Goal: Task Accomplishment & Management: Manage account settings

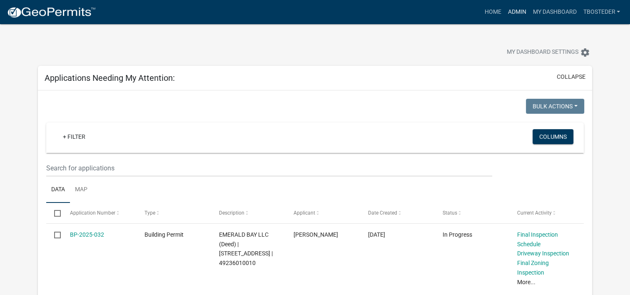
click at [515, 11] on link "Admin" at bounding box center [516, 12] width 25 height 16
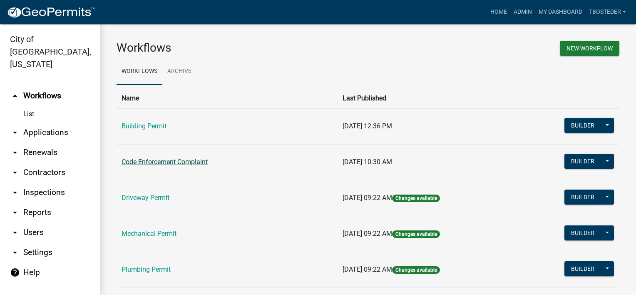
click at [190, 162] on link "Code Enforcement Complaint" at bounding box center [165, 162] width 86 height 8
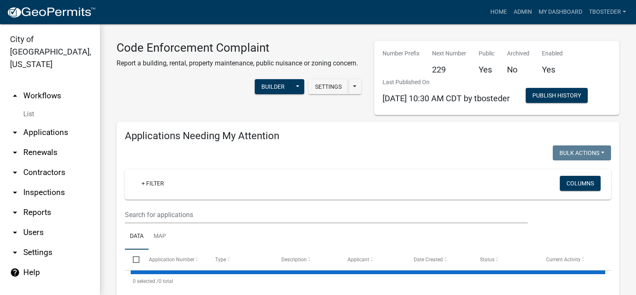
select select "1: 25"
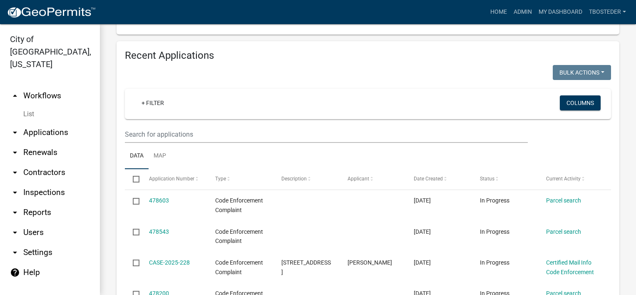
scroll to position [288, 0]
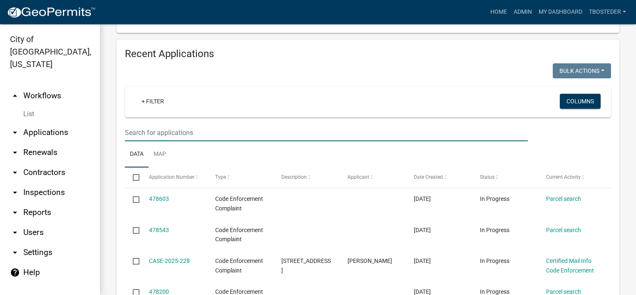
click at [193, 141] on input "text" at bounding box center [326, 132] width 403 height 17
type input "500 w [GEOGRAPHIC_DATA]"
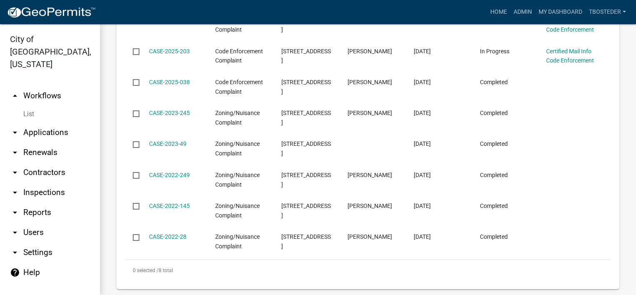
scroll to position [466, 0]
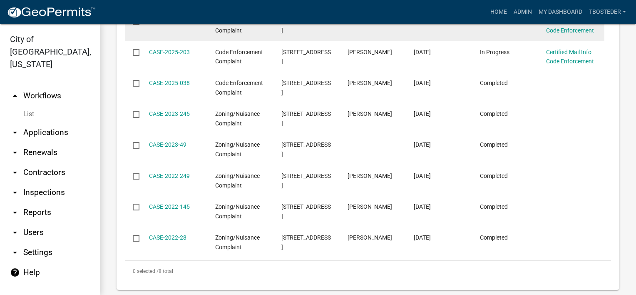
click at [170, 24] on link "CASE-2025-207" at bounding box center [169, 20] width 41 height 7
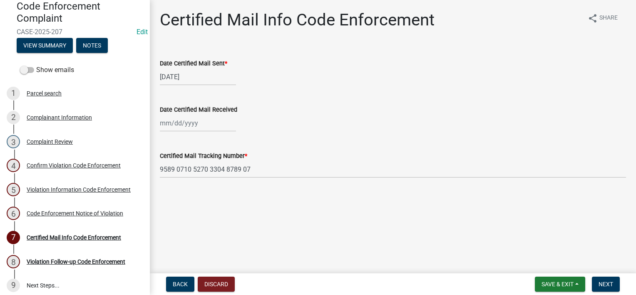
scroll to position [84, 0]
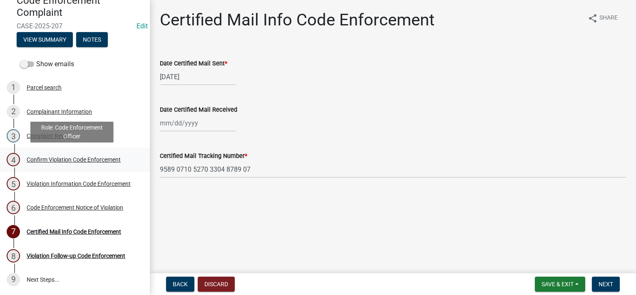
click at [97, 160] on div "Confirm Violation Code Enforcement" at bounding box center [74, 160] width 94 height 6
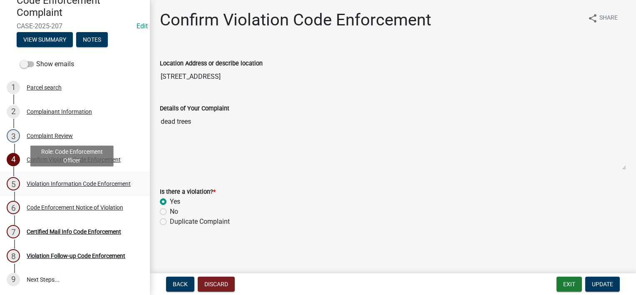
click at [87, 172] on link "5 Violation Information Code Enforcement" at bounding box center [75, 184] width 150 height 24
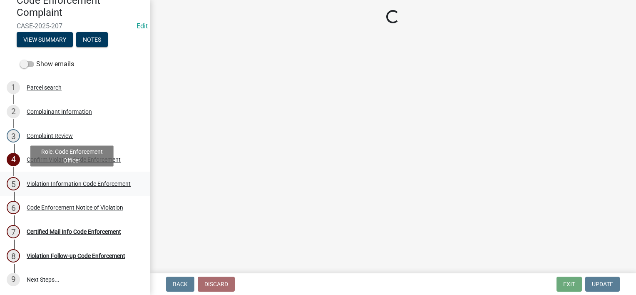
select select "634d5426-b8b3-48ee-aa1e-d523f7499186"
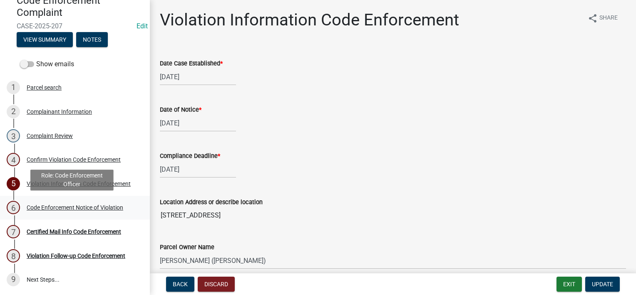
click at [107, 206] on div "Code Enforcement Notice of Violation" at bounding box center [75, 208] width 97 height 6
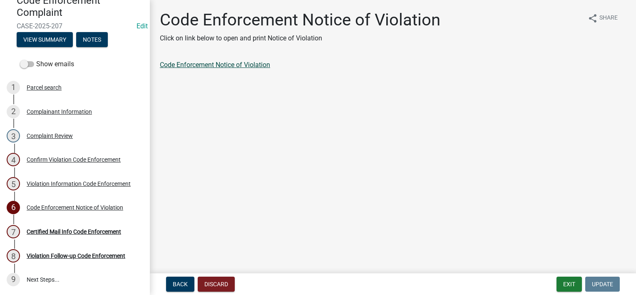
click at [214, 64] on link "Code Enforcement Notice of Violation" at bounding box center [215, 65] width 110 height 8
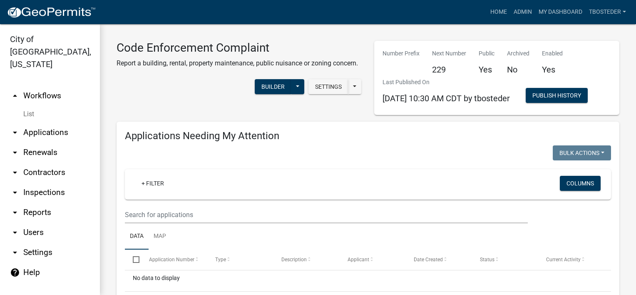
select select "1: 25"
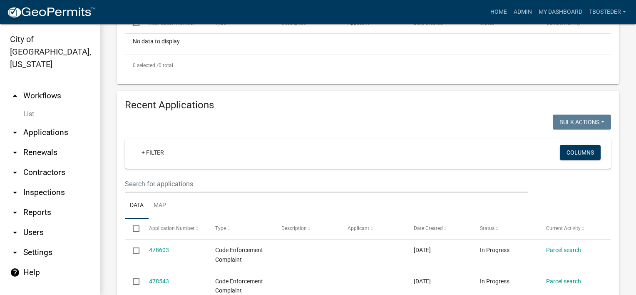
click at [204, 219] on ul "Data Map" at bounding box center [368, 205] width 487 height 26
click at [199, 192] on input "text" at bounding box center [326, 183] width 403 height 17
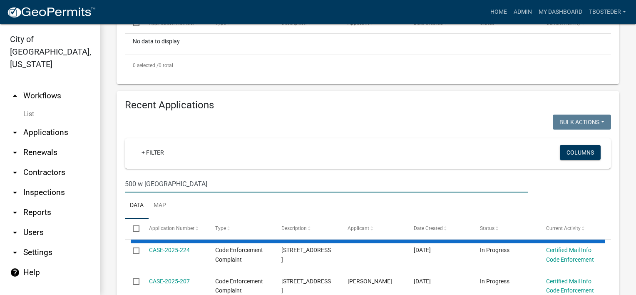
type input "500 w [GEOGRAPHIC_DATA]"
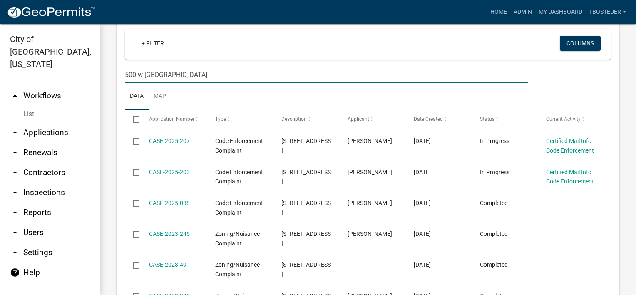
scroll to position [355, 0]
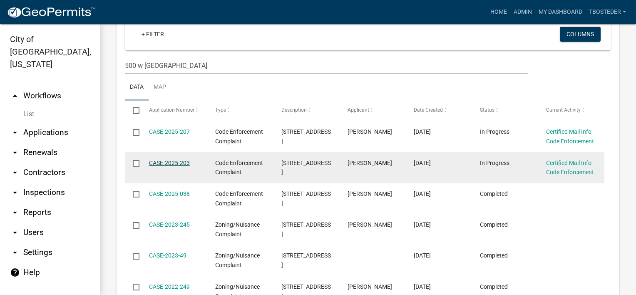
click at [186, 166] on link "CASE-2025-203" at bounding box center [169, 163] width 41 height 7
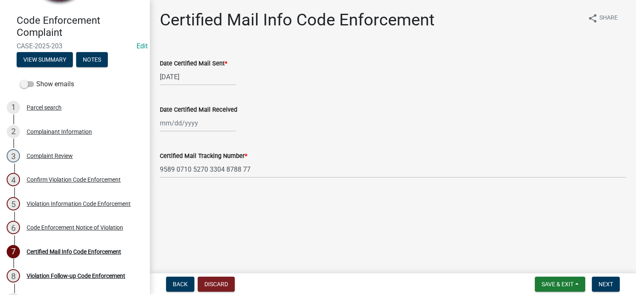
scroll to position [82, 0]
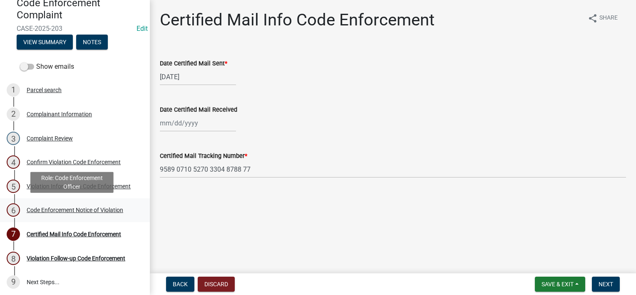
click at [112, 211] on div "Code Enforcement Notice of Violation" at bounding box center [75, 210] width 97 height 6
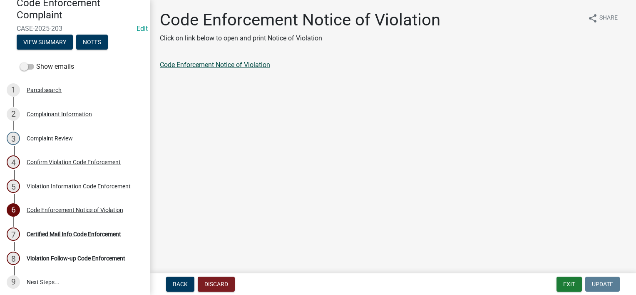
click at [257, 62] on link "Code Enforcement Notice of Violation" at bounding box center [215, 65] width 110 height 8
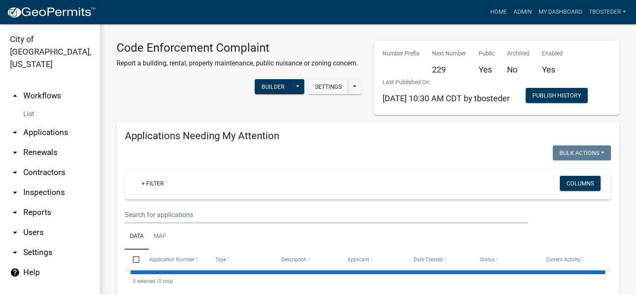
select select "1: 25"
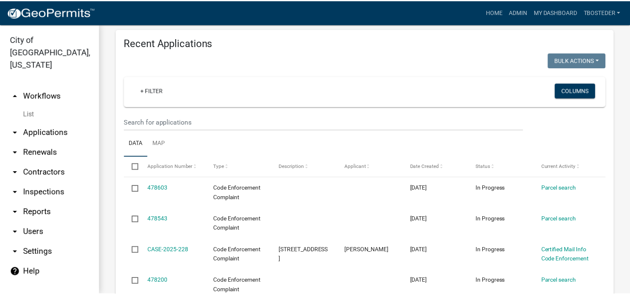
scroll to position [364, 0]
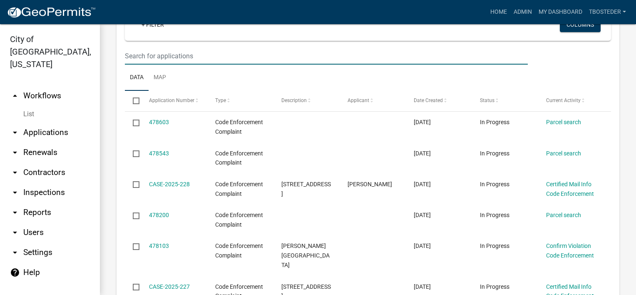
click at [197, 65] on input "text" at bounding box center [326, 55] width 403 height 17
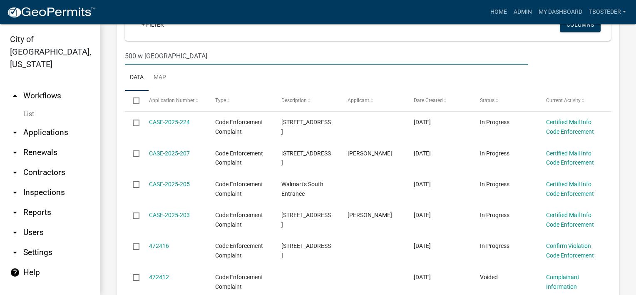
type input "500 w [GEOGRAPHIC_DATA]"
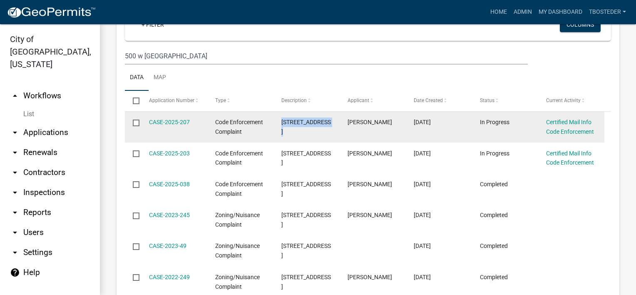
drag, startPoint x: 282, startPoint y: 149, endPoint x: 289, endPoint y: 161, distance: 14.0
click at [289, 137] on div "[STREET_ADDRESS]" at bounding box center [307, 126] width 50 height 19
drag, startPoint x: 289, startPoint y: 161, endPoint x: 290, endPoint y: 150, distance: 10.9
copy span "[STREET_ADDRESS]"
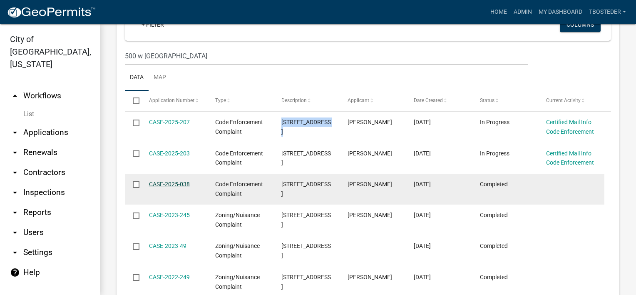
click at [185, 187] on link "CASE-2025-038" at bounding box center [169, 184] width 41 height 7
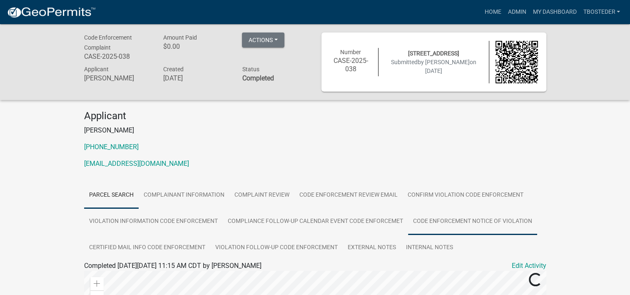
click at [469, 216] on link "Code Enforcement Notice of Violation" at bounding box center [472, 221] width 129 height 27
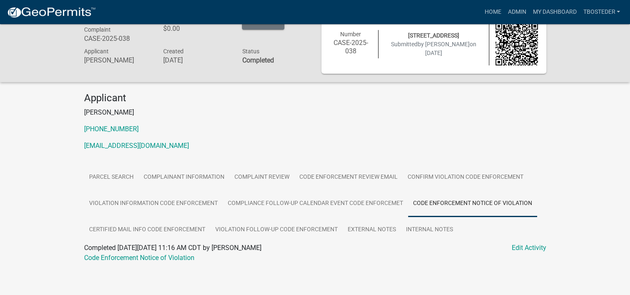
scroll to position [24, 0]
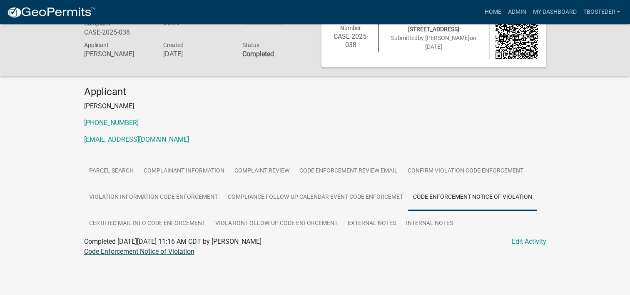
click at [190, 249] on link "Code Enforcement Notice of Violation" at bounding box center [139, 251] width 110 height 8
click at [519, 15] on link "Admin" at bounding box center [516, 12] width 25 height 16
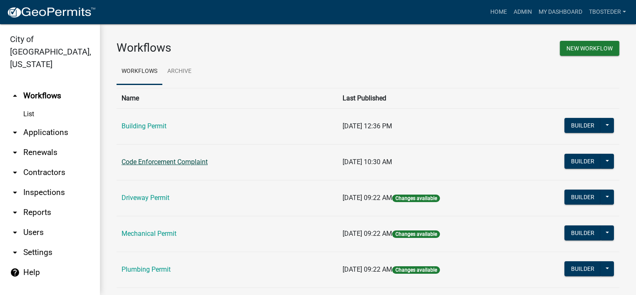
click at [180, 160] on link "Code Enforcement Complaint" at bounding box center [165, 162] width 86 height 8
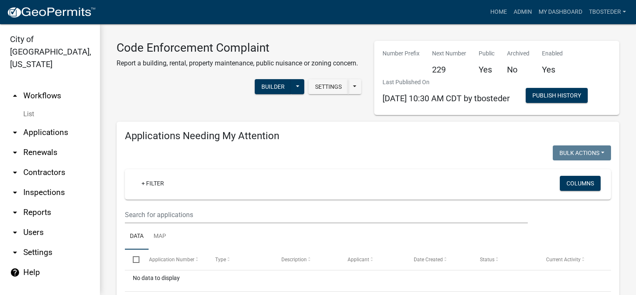
select select "1: 25"
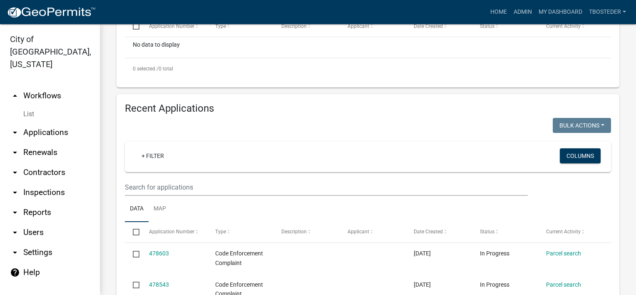
scroll to position [244, 0]
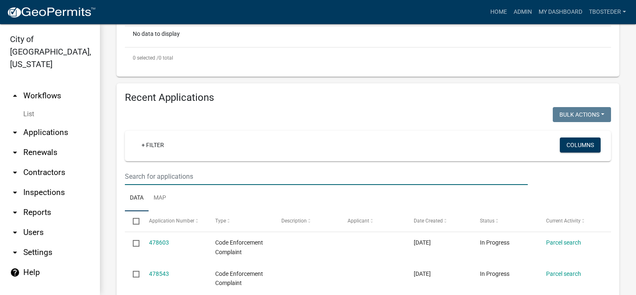
click at [260, 185] on input "text" at bounding box center [326, 176] width 403 height 17
paste input "[STREET_ADDRESS]"
type input "[STREET_ADDRESS]"
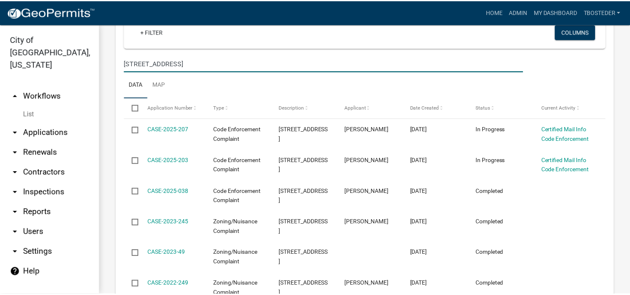
scroll to position [367, 0]
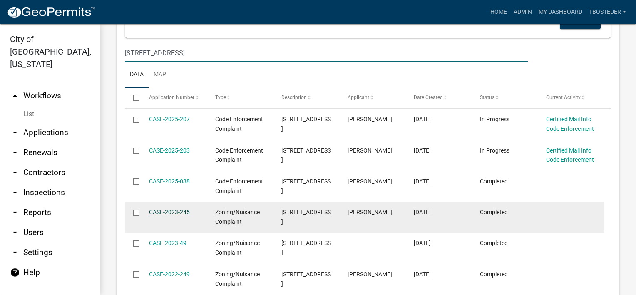
click at [175, 215] on link "CASE-2023-245" at bounding box center [169, 212] width 41 height 7
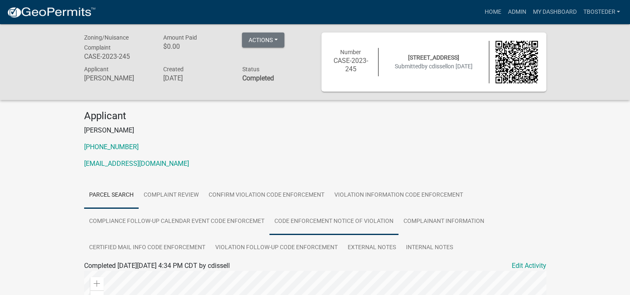
click at [281, 223] on link "Code Enforcement Notice of Violation" at bounding box center [334, 221] width 129 height 27
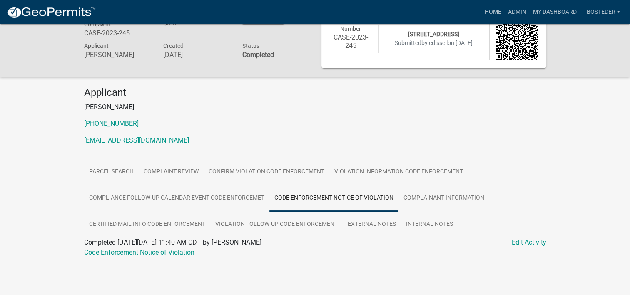
scroll to position [24, 0]
click at [185, 252] on link "Code Enforcement Notice of Violation" at bounding box center [139, 251] width 110 height 8
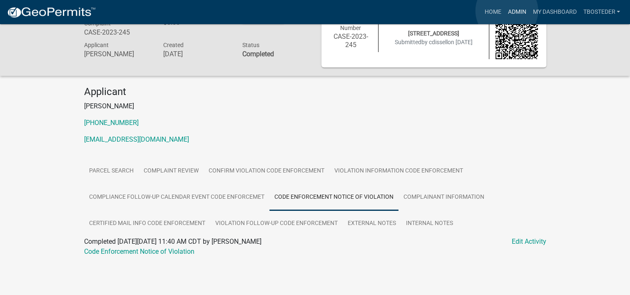
click at [507, 10] on link "Admin" at bounding box center [516, 12] width 25 height 16
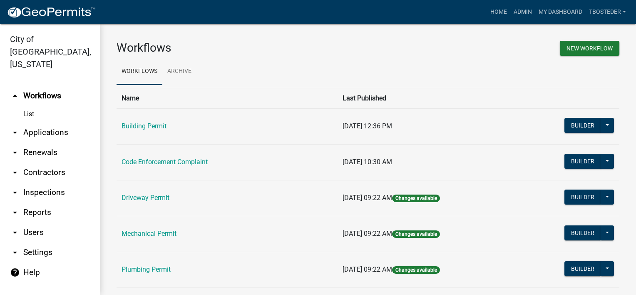
click at [206, 155] on td "Code Enforcement Complaint" at bounding box center [227, 162] width 221 height 36
click at [206, 160] on link "Code Enforcement Complaint" at bounding box center [165, 162] width 86 height 8
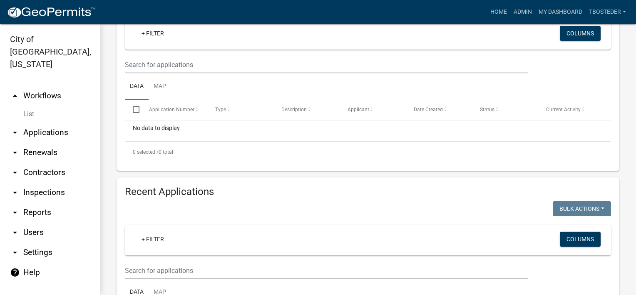
scroll to position [255, 0]
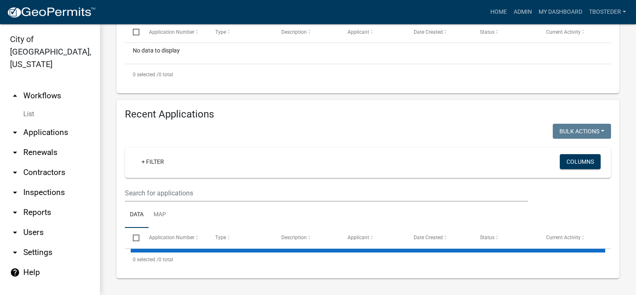
select select "1: 25"
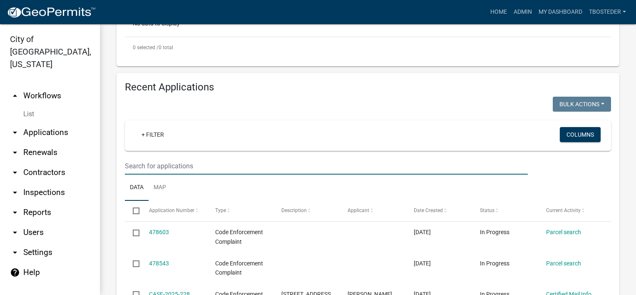
paste input "[STREET_ADDRESS]"
type input "[STREET_ADDRESS]"
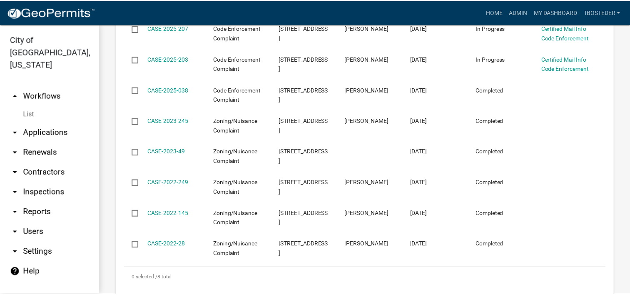
scroll to position [463, 0]
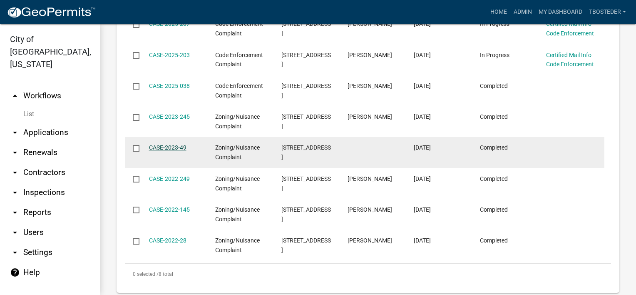
click at [184, 151] on link "CASE-2023-49" at bounding box center [167, 147] width 37 height 7
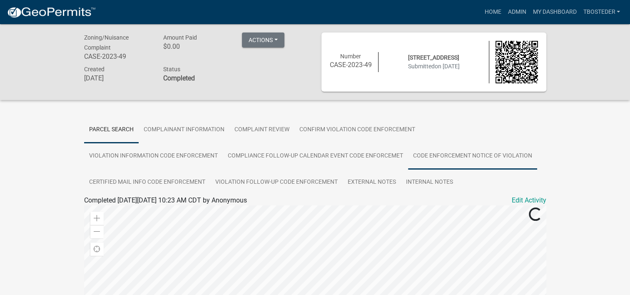
click at [452, 155] on link "Code Enforcement Notice of Violation" at bounding box center [472, 156] width 129 height 27
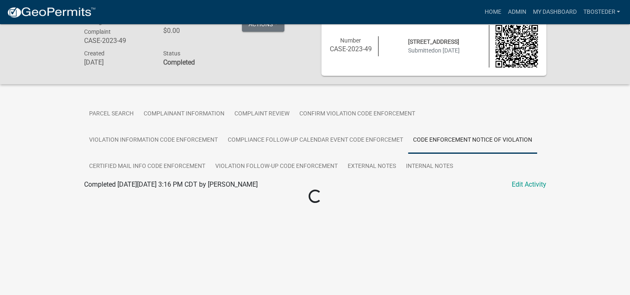
scroll to position [24, 0]
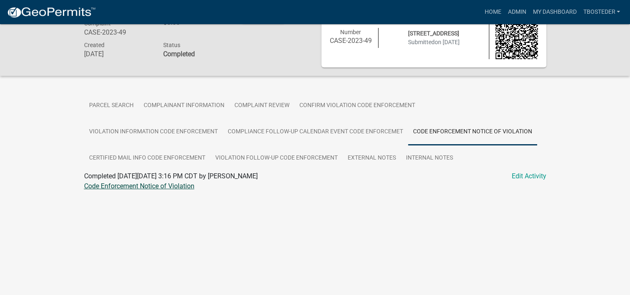
click at [151, 188] on link "Code Enforcement Notice of Violation" at bounding box center [139, 186] width 110 height 8
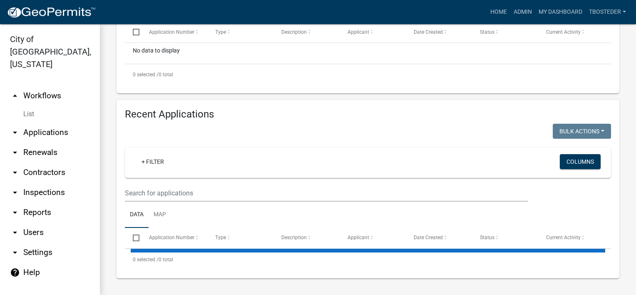
scroll to position [255, 0]
select select "1: 25"
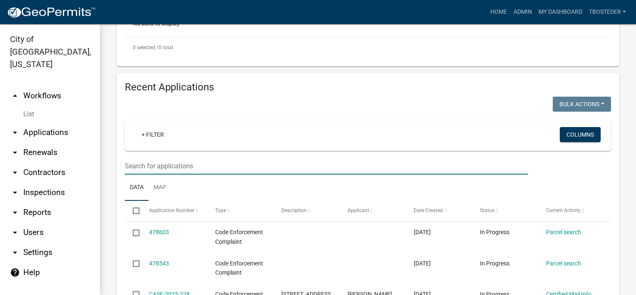
paste input "[STREET_ADDRESS]"
type input "[STREET_ADDRESS]"
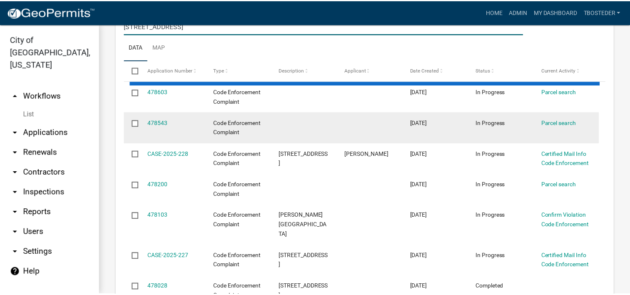
scroll to position [421, 0]
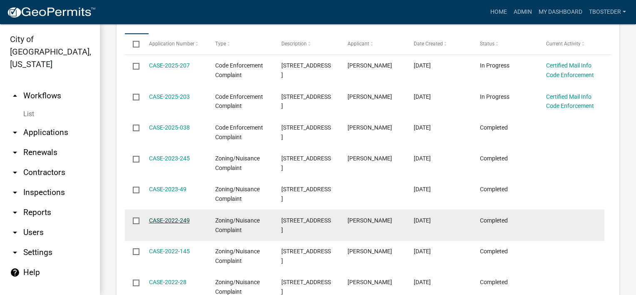
click at [173, 224] on link "CASE-2022-249" at bounding box center [169, 220] width 41 height 7
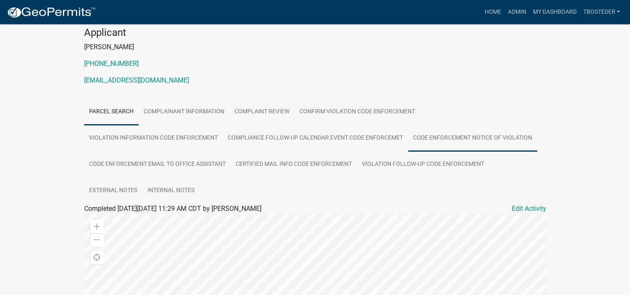
click at [472, 138] on link "Code Enforcement Notice of Violation" at bounding box center [472, 138] width 129 height 27
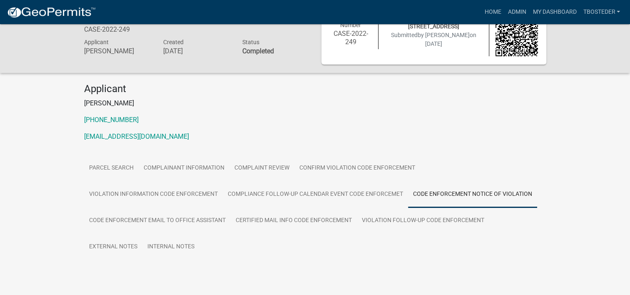
scroll to position [47, 0]
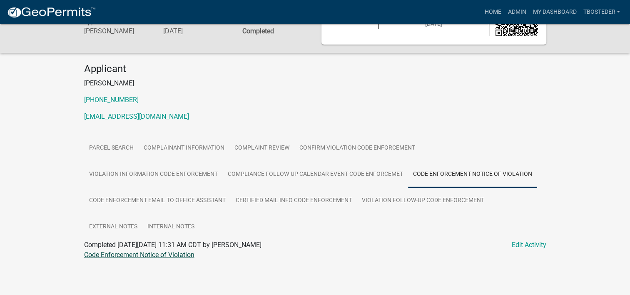
click at [187, 255] on link "Code Enforcement Notice of Violation" at bounding box center [139, 255] width 110 height 8
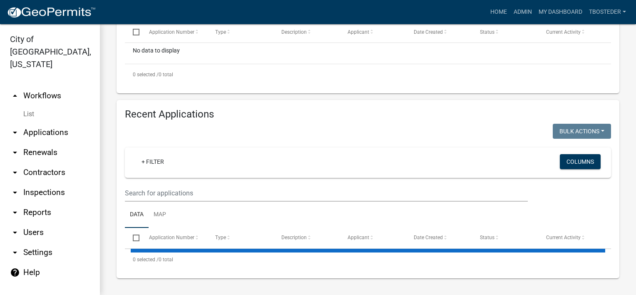
select select "1: 25"
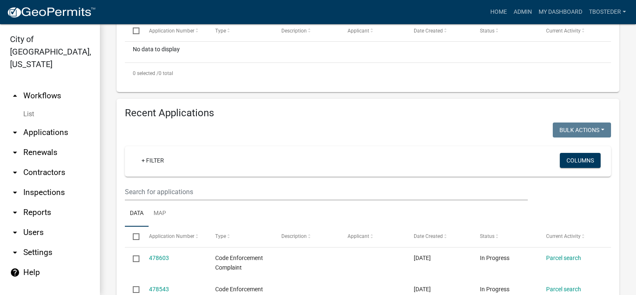
scroll to position [255, 0]
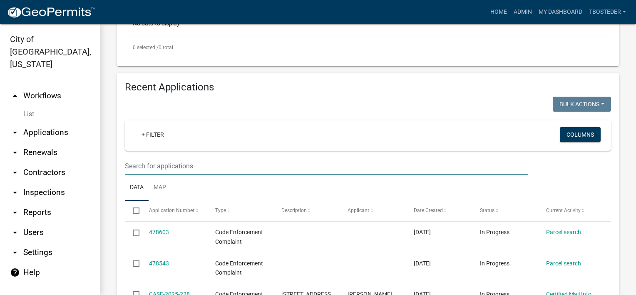
paste input "[STREET_ADDRESS]"
type input "[STREET_ADDRESS]"
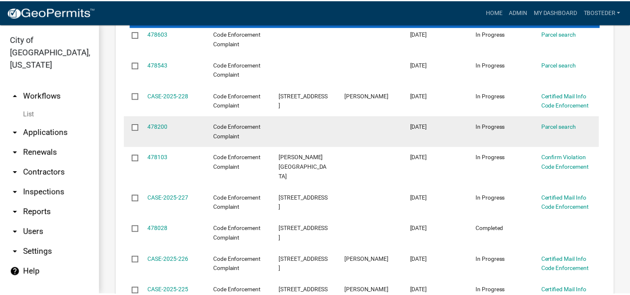
scroll to position [504, 0]
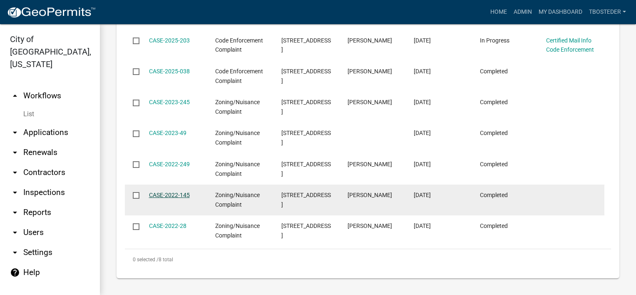
click at [168, 194] on link "CASE-2022-145" at bounding box center [169, 195] width 41 height 7
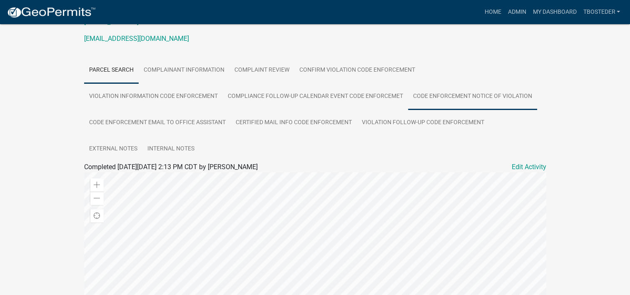
click at [502, 99] on link "Code Enforcement Notice of Violation" at bounding box center [472, 96] width 129 height 27
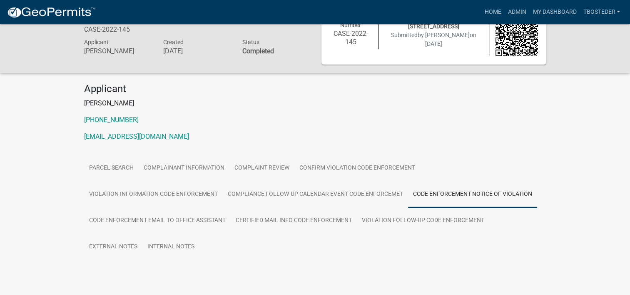
scroll to position [47, 0]
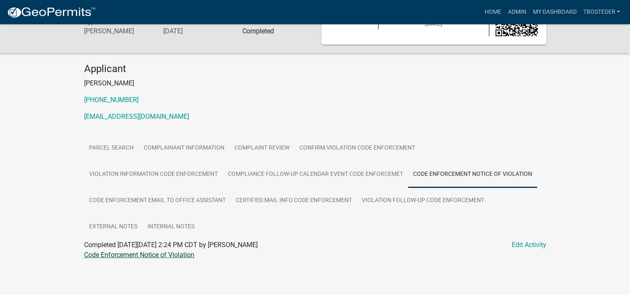
click at [173, 252] on link "Code Enforcement Notice of Violation" at bounding box center [139, 255] width 110 height 8
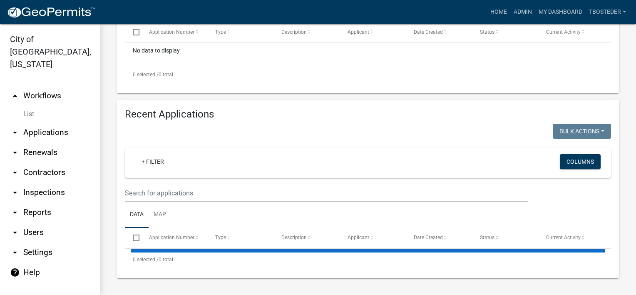
scroll to position [255, 0]
select select "1: 25"
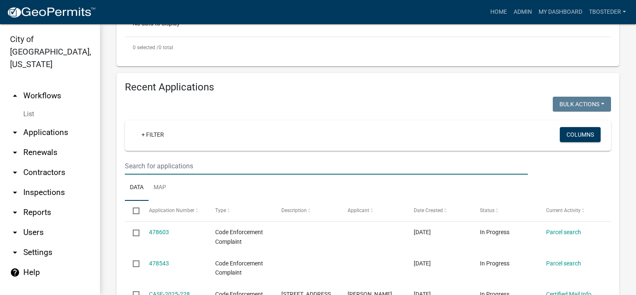
paste input "[STREET_ADDRESS]"
type input "[STREET_ADDRESS]"
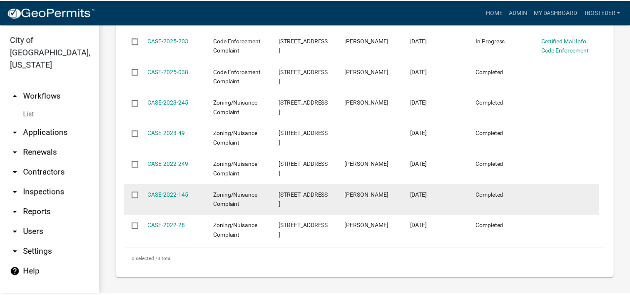
scroll to position [504, 0]
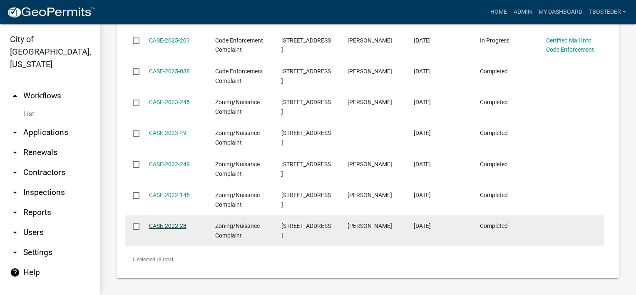
click at [172, 223] on link "CASE-2022-28" at bounding box center [167, 225] width 37 height 7
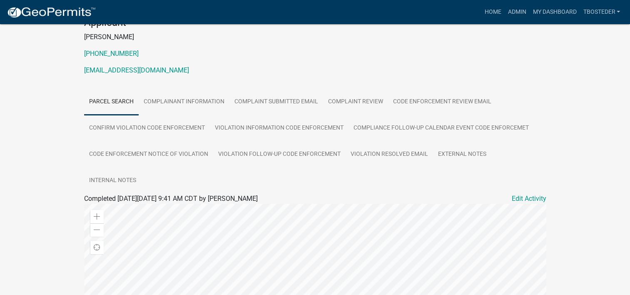
scroll to position [125, 0]
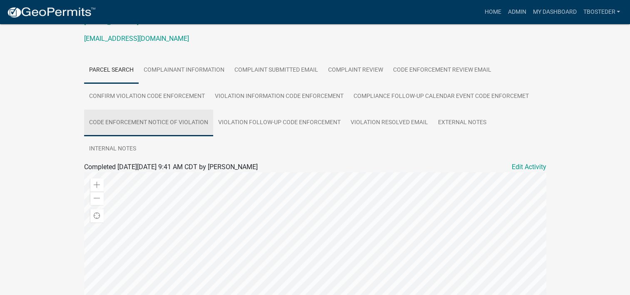
click at [194, 126] on link "Code Enforcement Notice of Violation" at bounding box center [148, 123] width 129 height 27
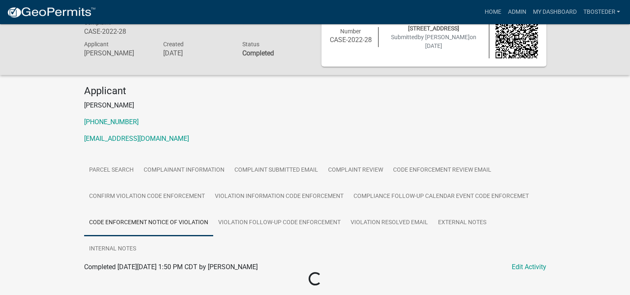
scroll to position [24, 0]
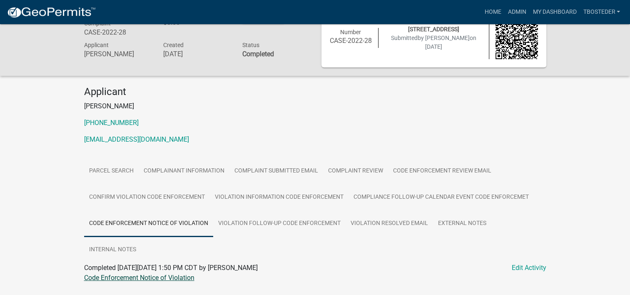
click at [184, 274] on link "Code Enforcement Notice of Violation" at bounding box center [139, 278] width 110 height 8
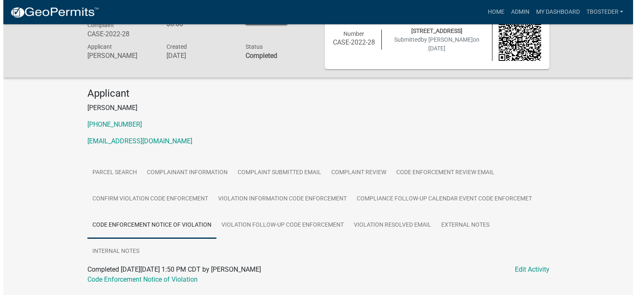
scroll to position [0, 0]
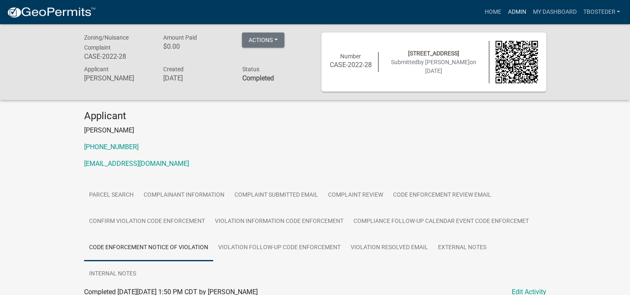
click at [517, 12] on link "Admin" at bounding box center [516, 12] width 25 height 16
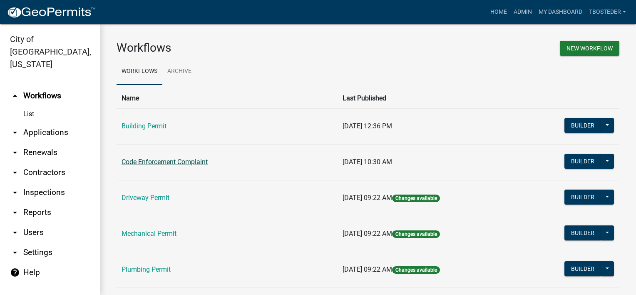
click at [152, 163] on link "Code Enforcement Complaint" at bounding box center [165, 162] width 86 height 8
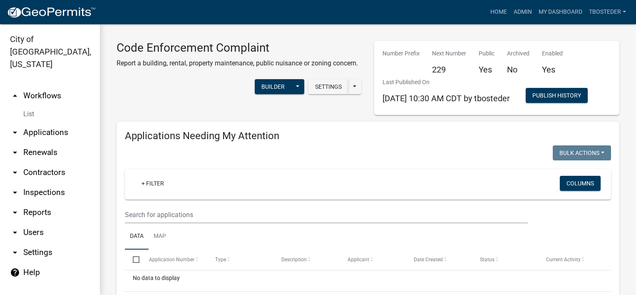
select select "1: 25"
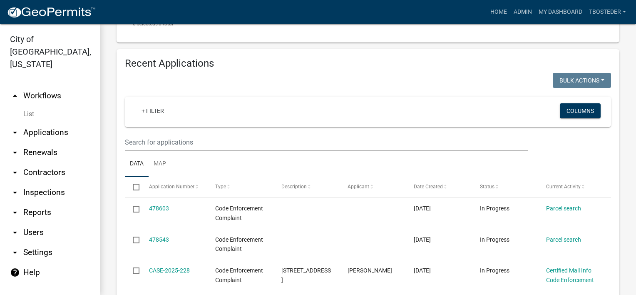
scroll to position [292, 0]
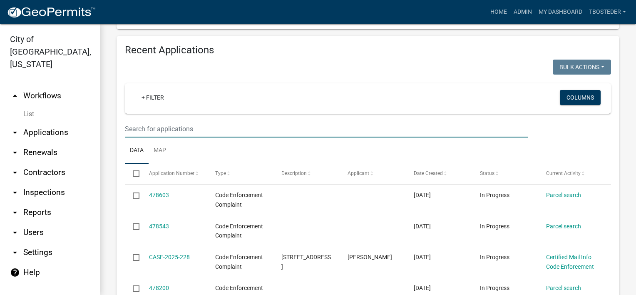
paste input "[STREET_ADDRESS]"
type input "[STREET_ADDRESS]"
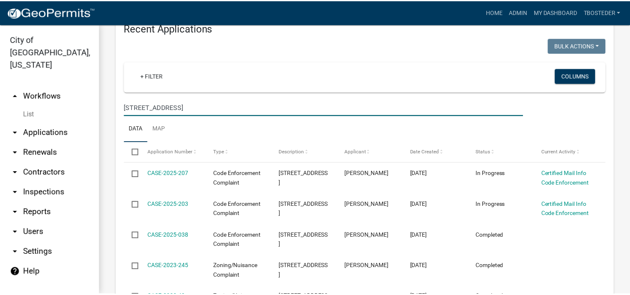
scroll to position [338, 0]
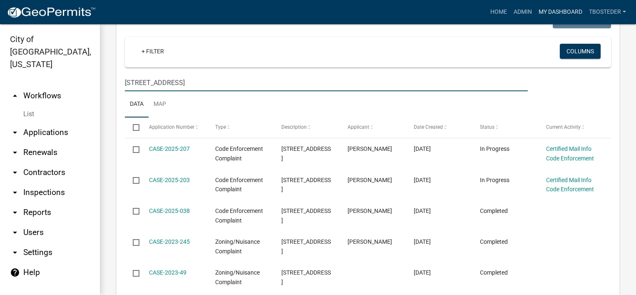
click at [542, 17] on link "My Dashboard" at bounding box center [561, 12] width 50 height 16
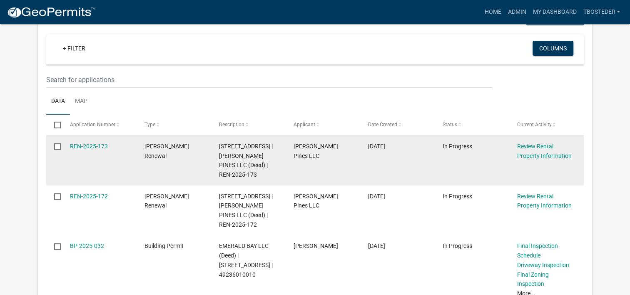
scroll to position [83, 0]
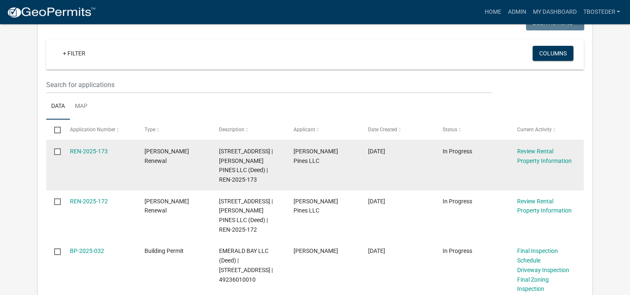
click at [59, 151] on input "checkbox" at bounding box center [56, 150] width 5 height 5
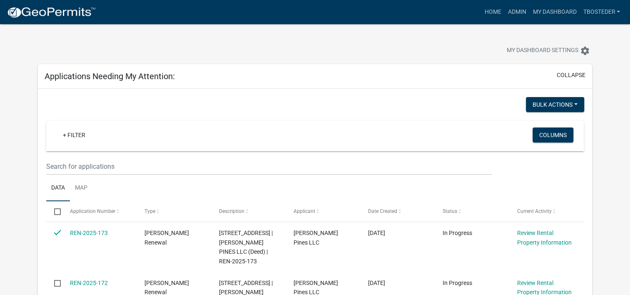
scroll to position [0, 0]
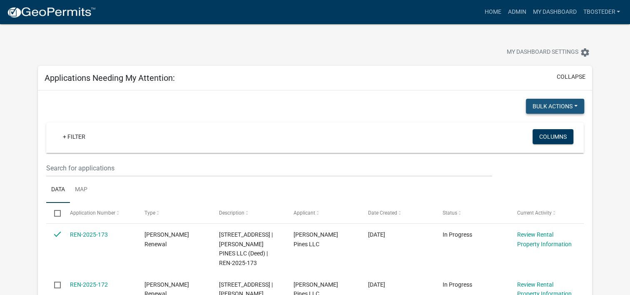
click at [547, 109] on button "Bulk Actions" at bounding box center [555, 106] width 58 height 15
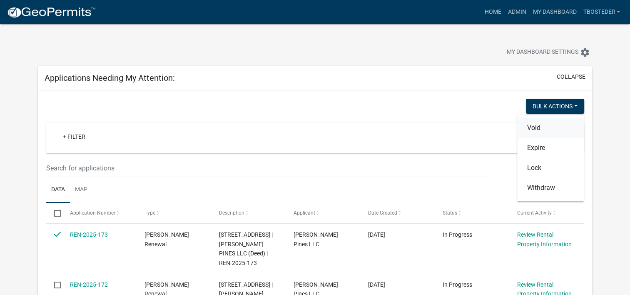
click at [548, 129] on button "Void" at bounding box center [550, 128] width 67 height 20
checkbox input "false"
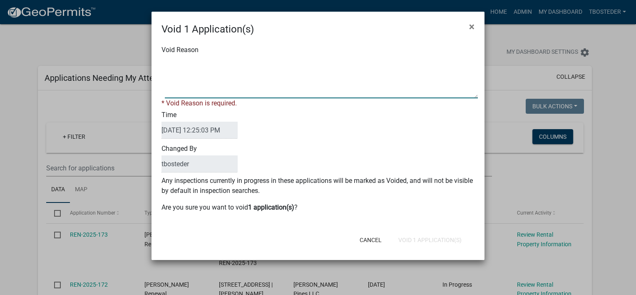
click at [334, 96] on textarea "Void Reason" at bounding box center [321, 78] width 313 height 42
type textarea "duplicate"
click at [455, 241] on form "Void 1 Application(s) × Void Reason * Void Reason is required. Time [DATE] 12:2…" at bounding box center [318, 132] width 333 height 241
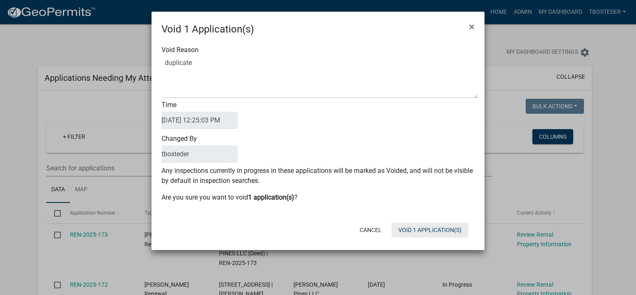
click at [447, 226] on button "Void 1 Application(s)" at bounding box center [430, 229] width 77 height 15
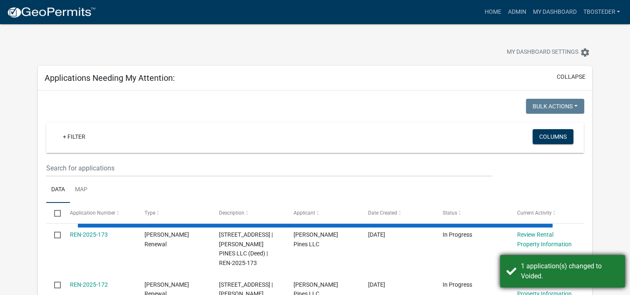
drag, startPoint x: 586, startPoint y: 279, endPoint x: 504, endPoint y: 266, distance: 82.7
click at [586, 279] on div "1 application(s) changed to Voided." at bounding box center [570, 271] width 98 height 20
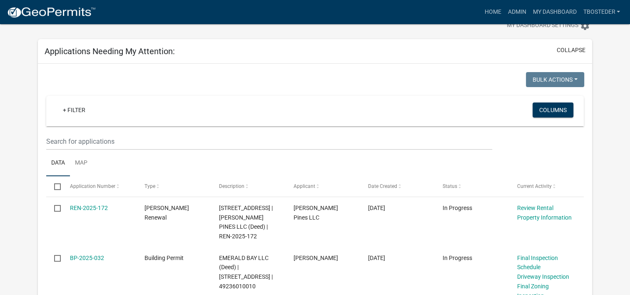
scroll to position [42, 0]
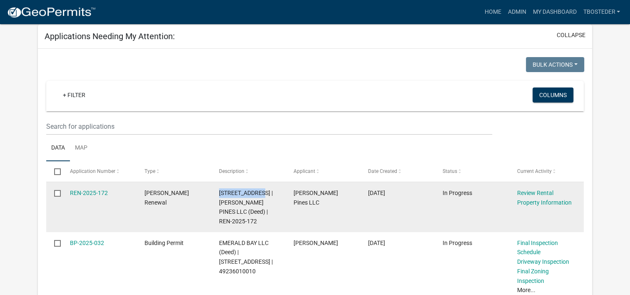
drag, startPoint x: 218, startPoint y: 192, endPoint x: 262, endPoint y: 190, distance: 44.6
click at [262, 190] on datatable-body-cell "[STREET_ADDRESS] | [PERSON_NAME] PINES LLC (Deed) | REN-2025-172" at bounding box center [248, 207] width 75 height 50
copy span "[STREET_ADDRESS]"
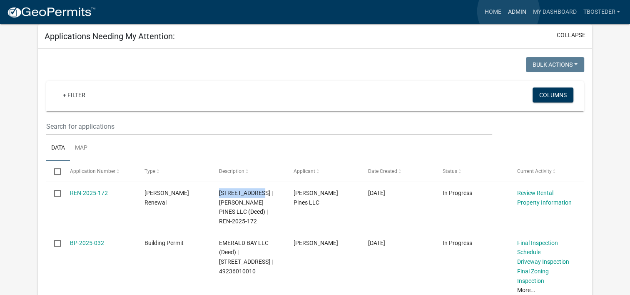
click at [509, 11] on link "Admin" at bounding box center [516, 12] width 25 height 16
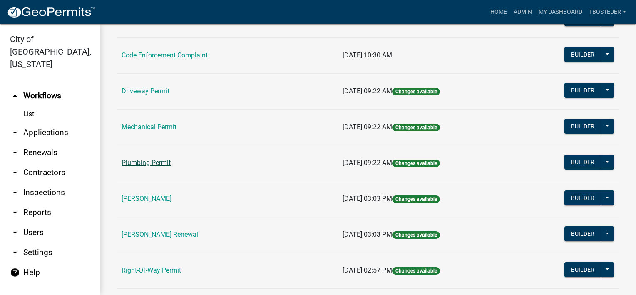
scroll to position [125, 0]
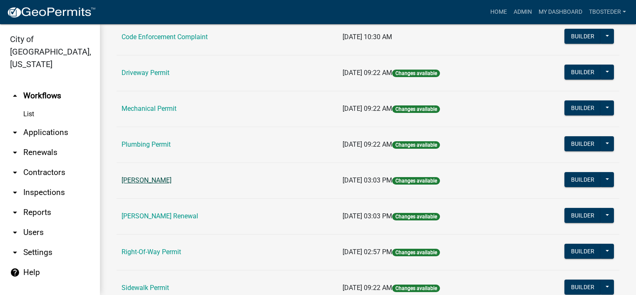
click at [143, 182] on link "[PERSON_NAME]" at bounding box center [147, 180] width 50 height 8
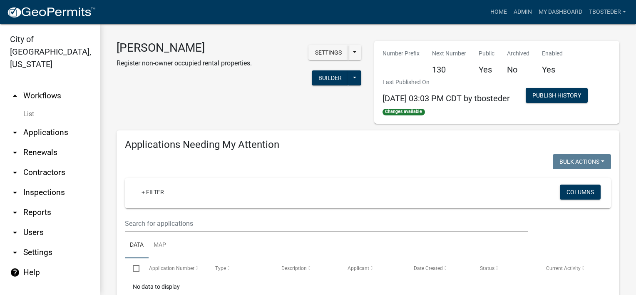
select select "1: 25"
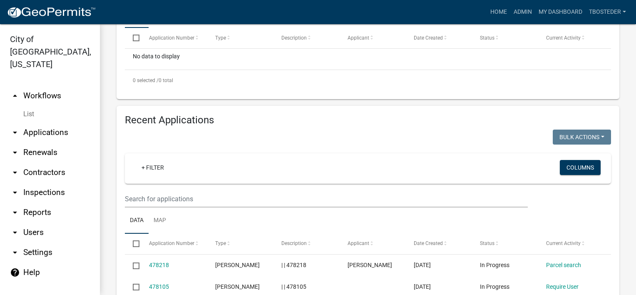
scroll to position [250, 0]
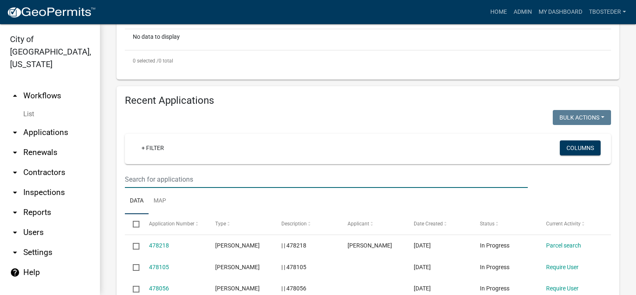
paste input "[STREET_ADDRESS]"
type input "[STREET_ADDRESS]"
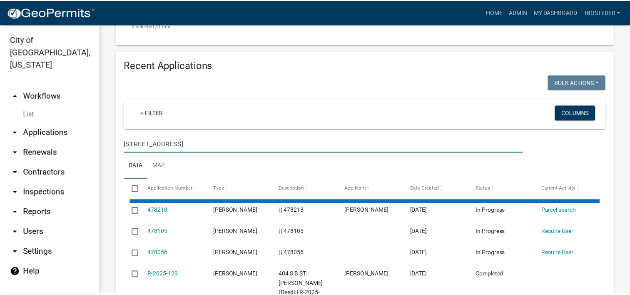
scroll to position [333, 0]
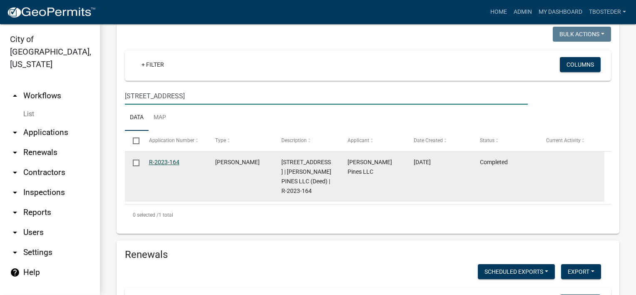
click at [172, 165] on link "R-2023-164" at bounding box center [164, 162] width 30 height 7
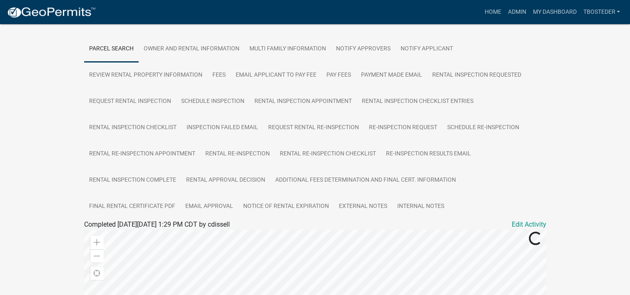
scroll to position [167, 0]
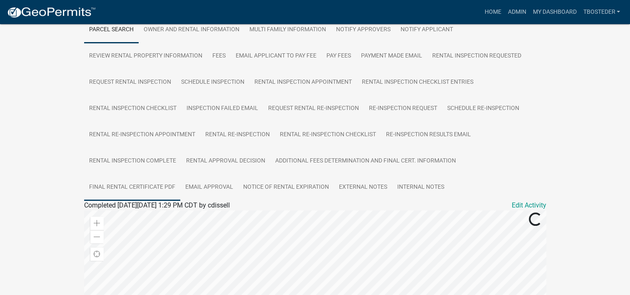
click at [167, 181] on link "Final Rental Certificate PDF" at bounding box center [132, 187] width 96 height 27
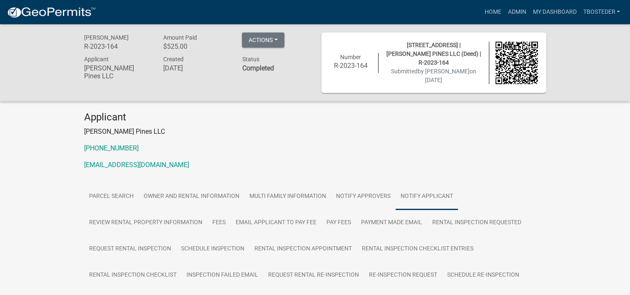
scroll to position [130, 0]
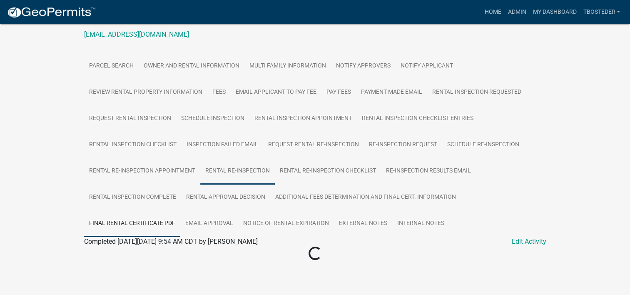
click at [260, 179] on link "Rental Re-Inspection" at bounding box center [237, 171] width 75 height 27
click at [184, 199] on link "Rental Approval Decision" at bounding box center [225, 197] width 89 height 27
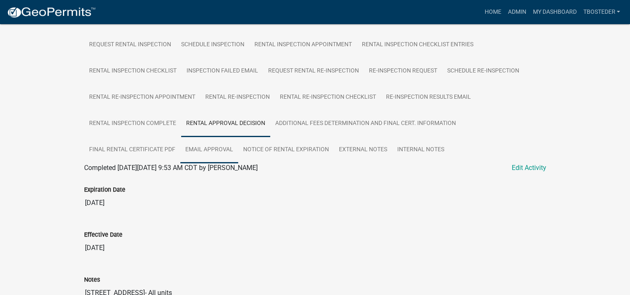
scroll to position [214, 0]
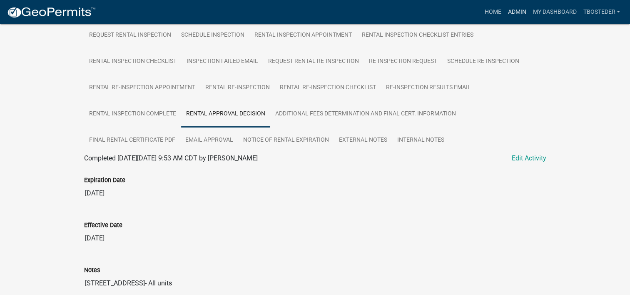
click at [518, 17] on link "Admin" at bounding box center [516, 12] width 25 height 16
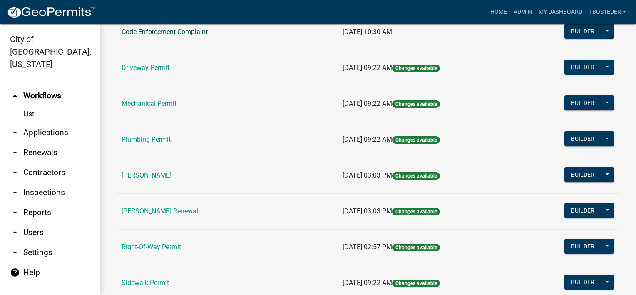
scroll to position [167, 0]
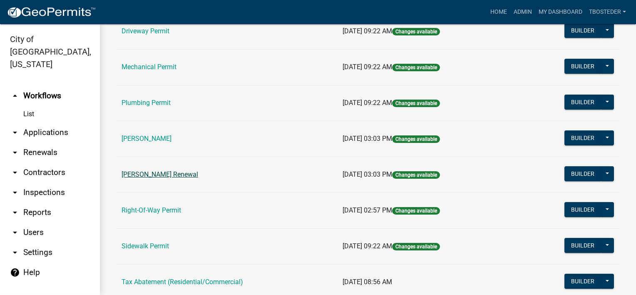
click at [193, 172] on link "[PERSON_NAME] Renewal" at bounding box center [160, 174] width 77 height 8
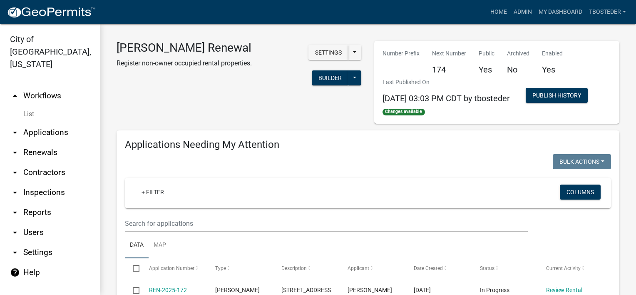
select select "1: 25"
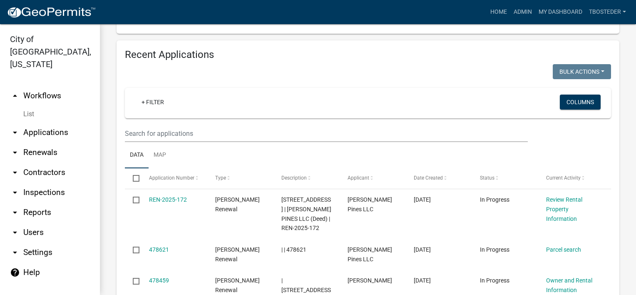
scroll to position [333, 0]
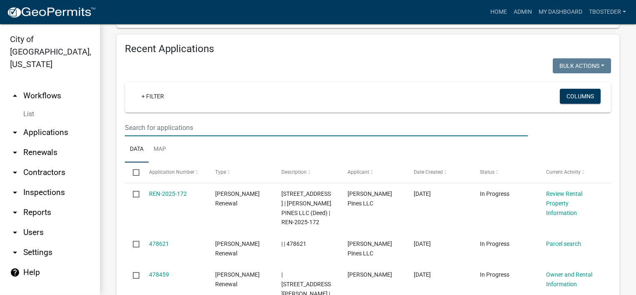
paste input "[STREET_ADDRESS]"
type input "[STREET_ADDRESS]"
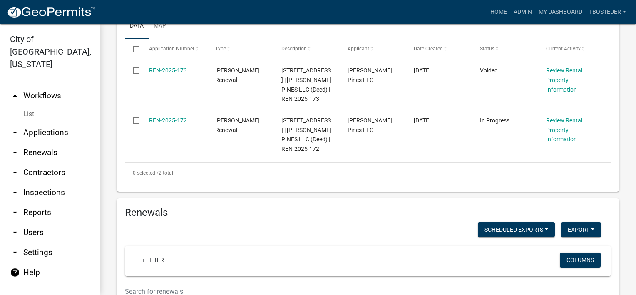
scroll to position [458, 0]
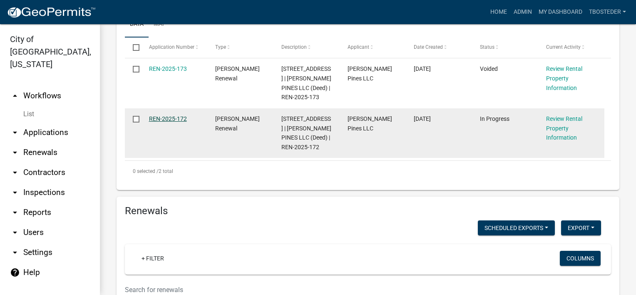
click at [180, 122] on link "REN-2025-172" at bounding box center [168, 118] width 38 height 7
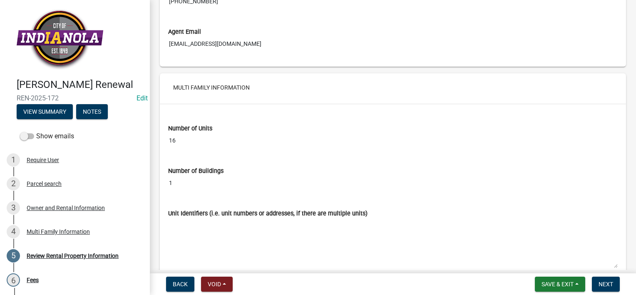
scroll to position [1329, 0]
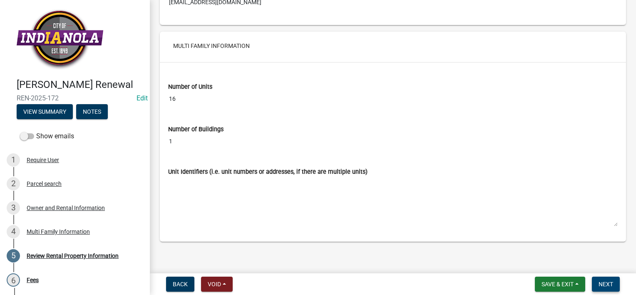
click at [594, 284] on button "Next" at bounding box center [606, 284] width 28 height 15
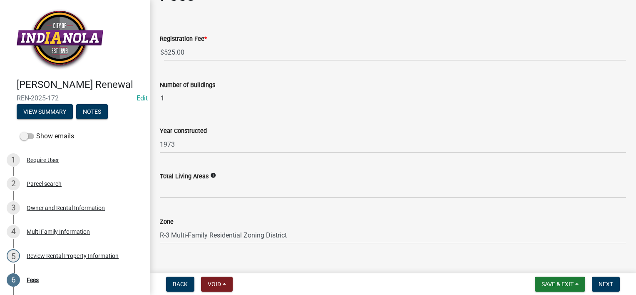
scroll to position [37, 0]
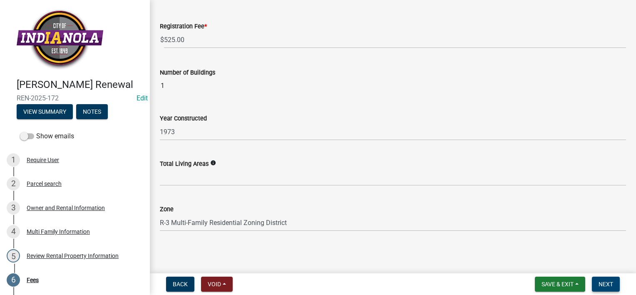
click at [602, 282] on span "Next" at bounding box center [606, 284] width 15 height 7
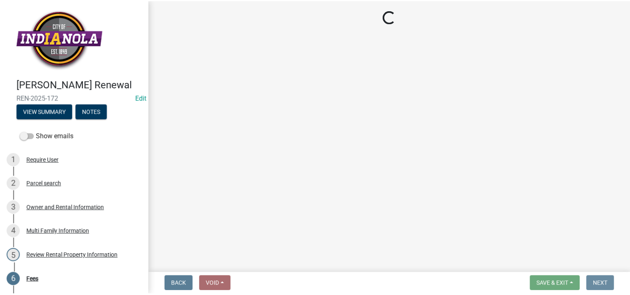
scroll to position [0, 0]
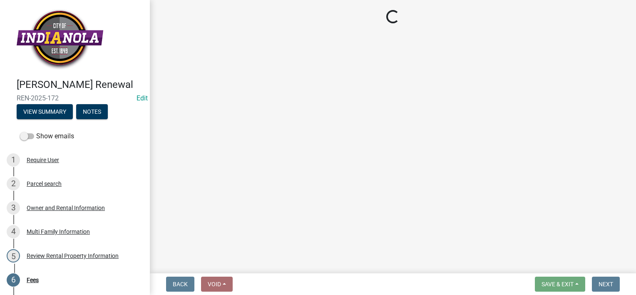
select select "3: 3"
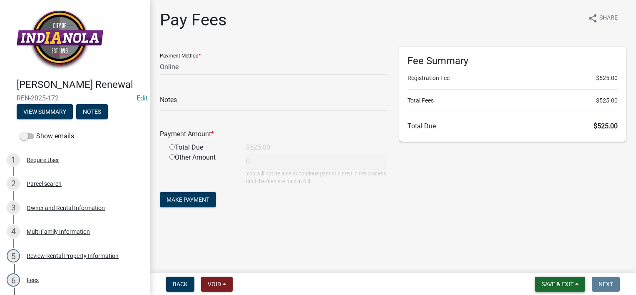
click at [561, 282] on span "Save & Exit" at bounding box center [558, 284] width 32 height 7
click at [561, 270] on button "Save & Exit" at bounding box center [552, 262] width 67 height 20
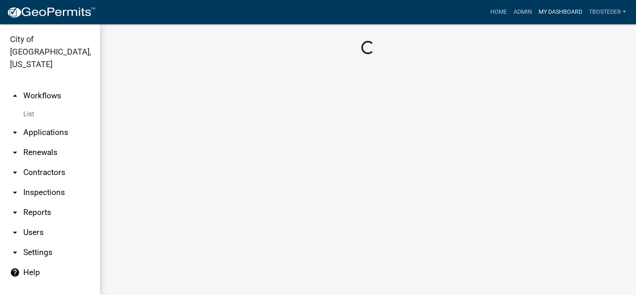
click at [550, 11] on link "My Dashboard" at bounding box center [561, 12] width 50 height 16
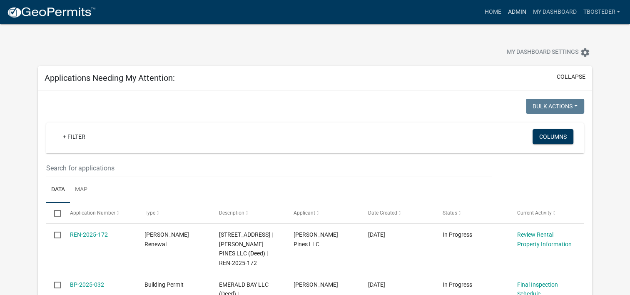
click at [518, 15] on link "Admin" at bounding box center [516, 12] width 25 height 16
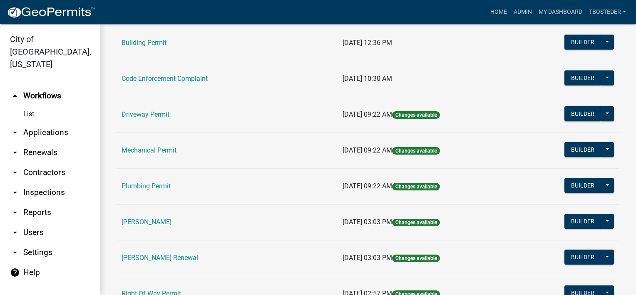
scroll to position [125, 0]
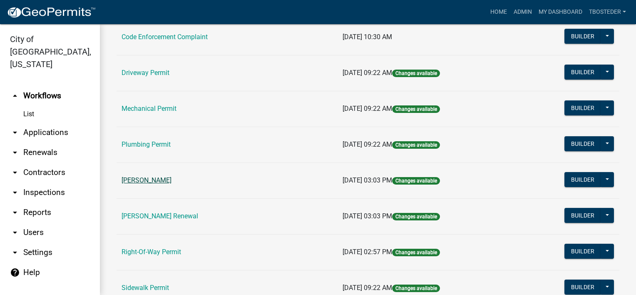
click at [156, 178] on link "[PERSON_NAME]" at bounding box center [147, 180] width 50 height 8
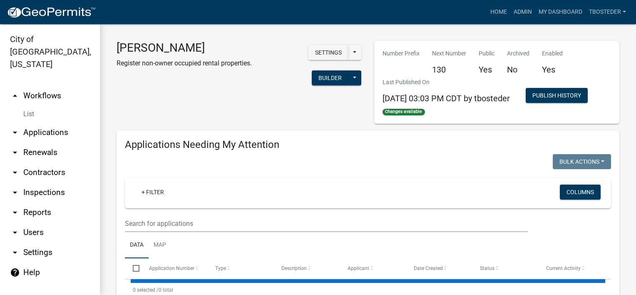
select select "1: 25"
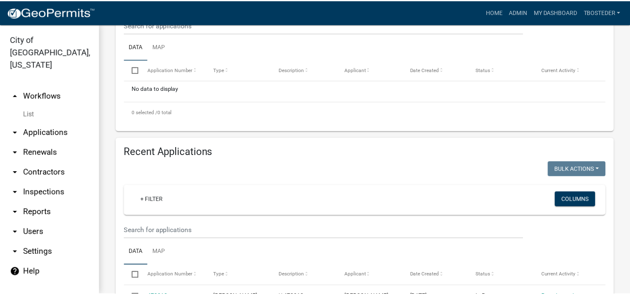
scroll to position [292, 0]
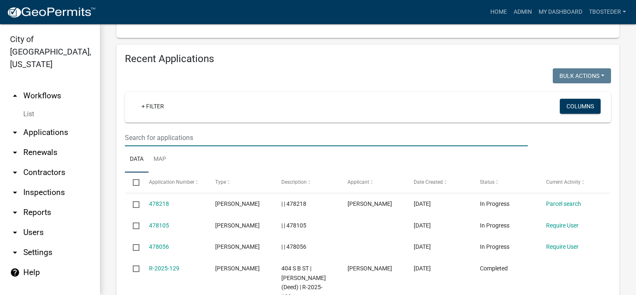
paste input "[STREET_ADDRESS]"
type input "[STREET_ADDRESS]"
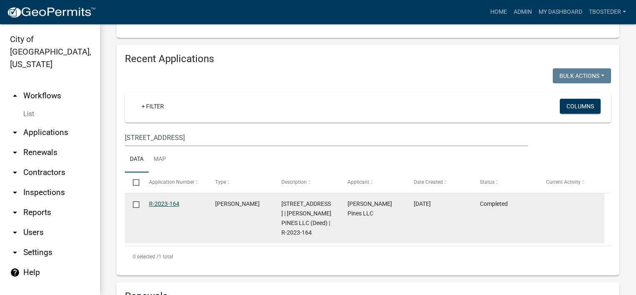
click at [169, 207] on link "R-2023-164" at bounding box center [164, 203] width 30 height 7
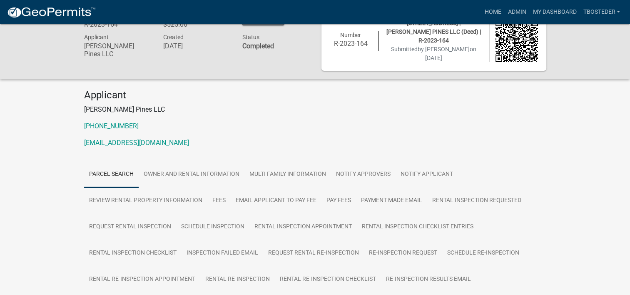
scroll to position [83, 0]
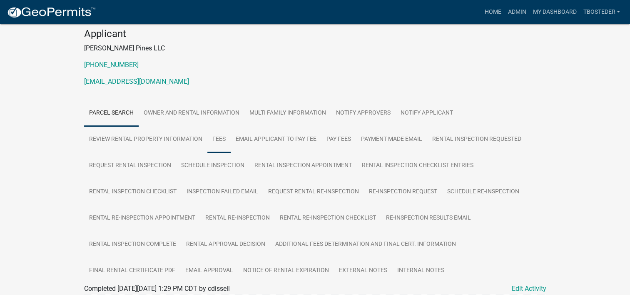
click at [223, 134] on link "Fees" at bounding box center [218, 139] width 23 height 27
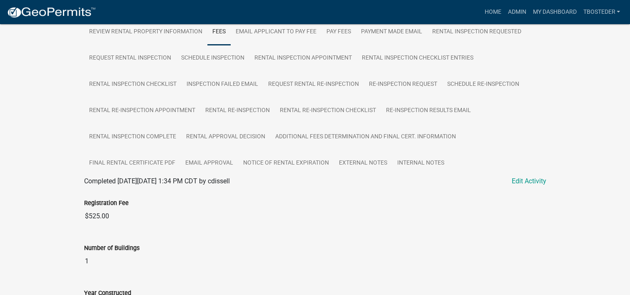
scroll to position [174, 0]
